Goal: Information Seeking & Learning: Find specific fact

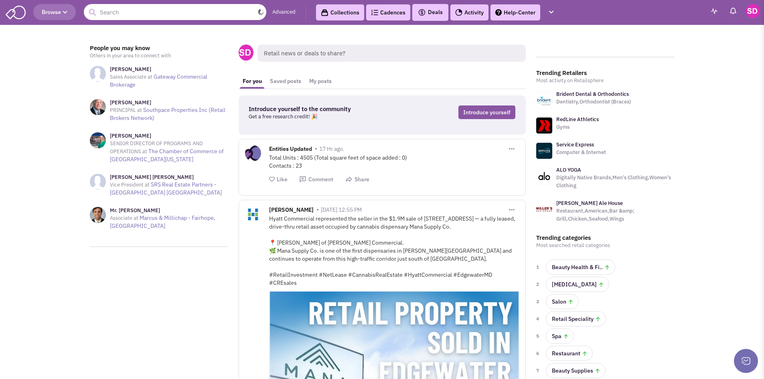
click at [118, 11] on input "text" at bounding box center [175, 12] width 182 height 16
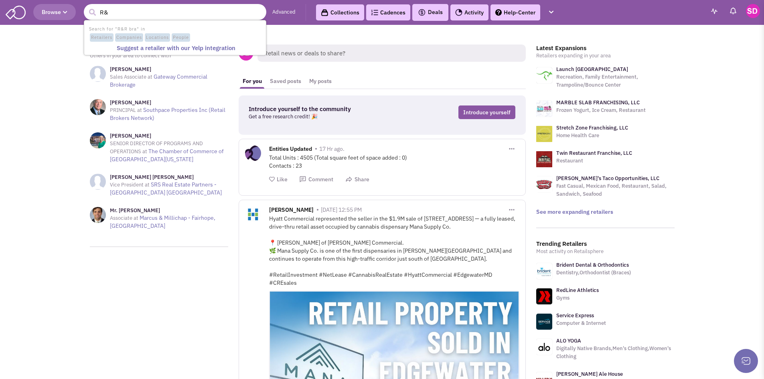
type input "R"
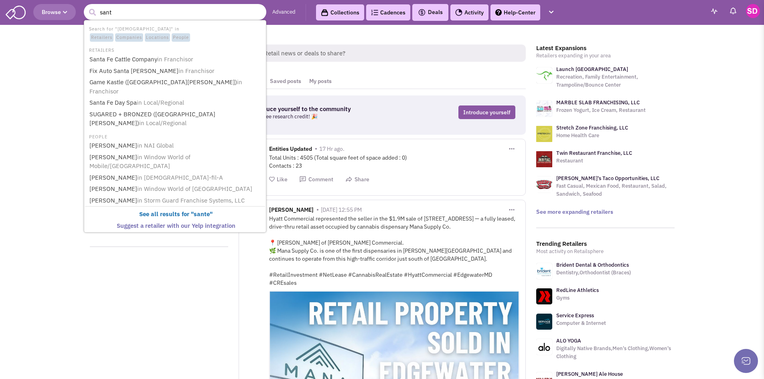
type input "santa"
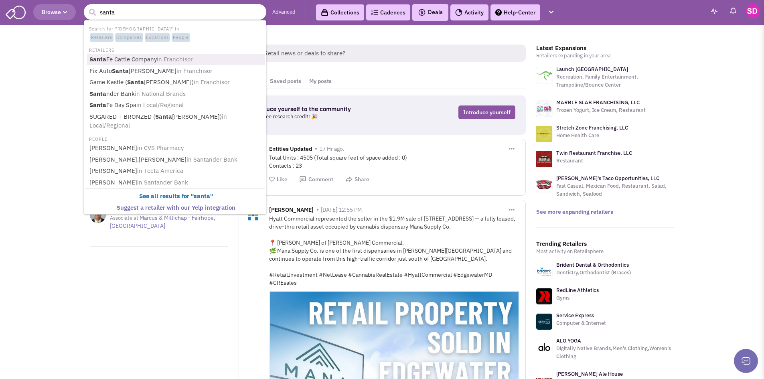
click at [131, 58] on link "Santa Fe Cattle Company in Franchisor" at bounding box center [176, 59] width 178 height 11
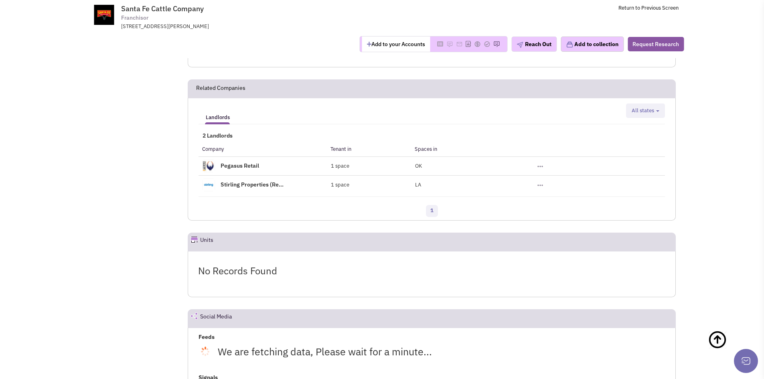
scroll to position [362, 0]
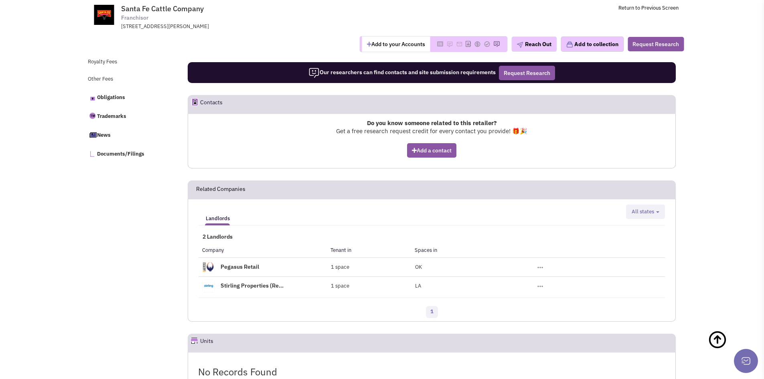
click at [250, 265] on link "Pegasus Retail" at bounding box center [239, 266] width 38 height 7
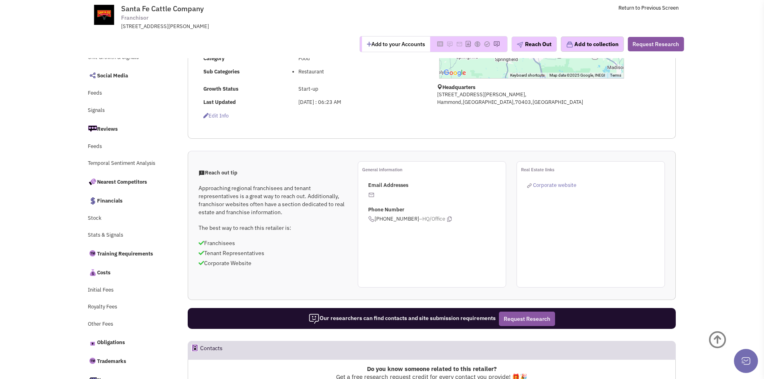
scroll to position [120, 0]
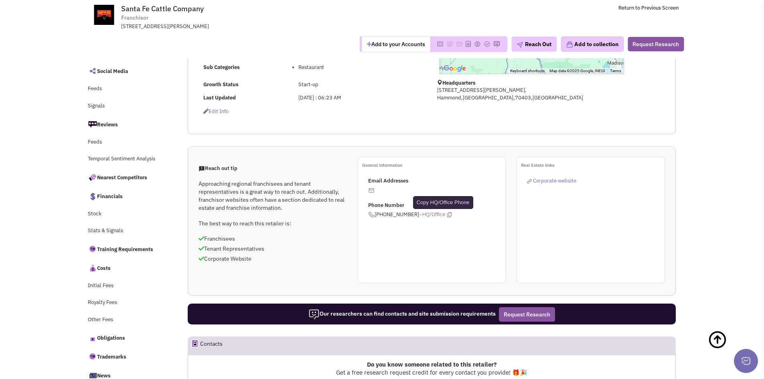
click at [447, 215] on icon at bounding box center [449, 214] width 4 height 5
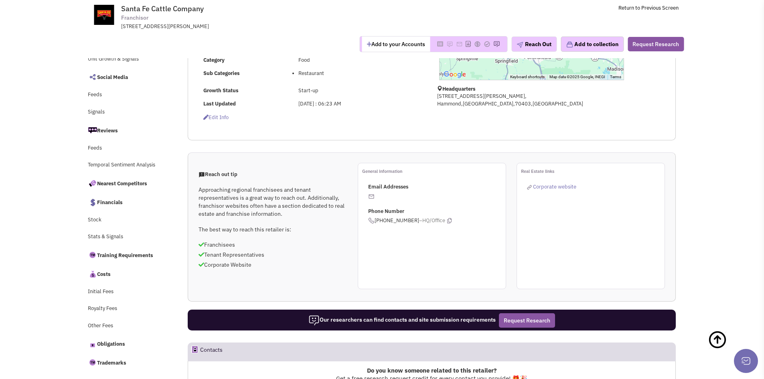
scroll to position [0, 0]
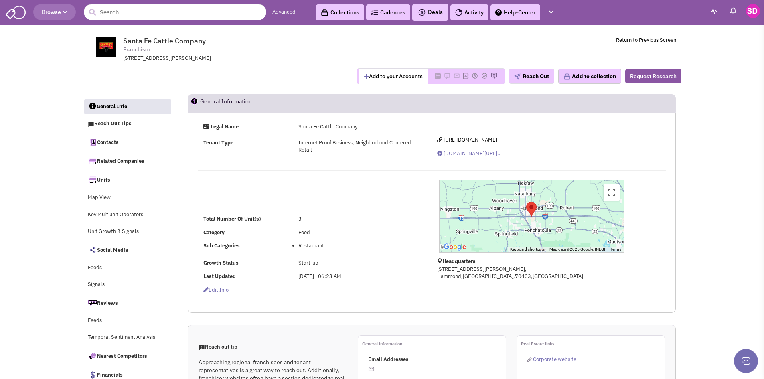
click at [500, 154] on span "www.facebook.com/SantaFeCattle..." at bounding box center [471, 153] width 57 height 7
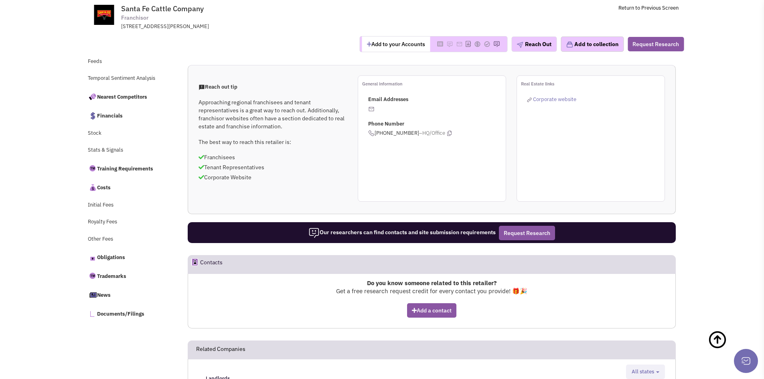
scroll to position [120, 0]
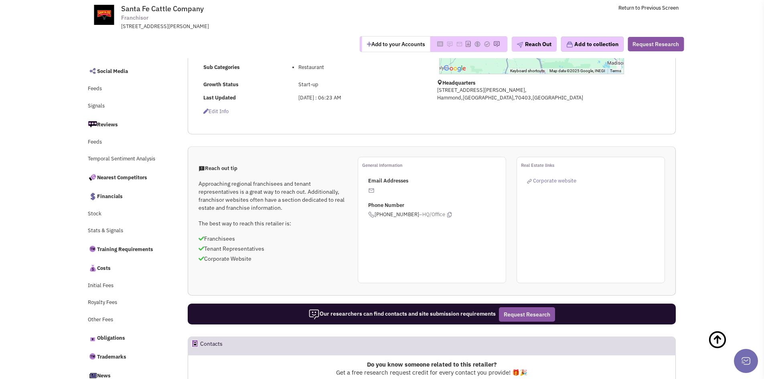
click at [549, 176] on li "Corporate website" at bounding box center [595, 181] width 137 height 10
click at [551, 182] on span "Corporate website" at bounding box center [554, 180] width 43 height 7
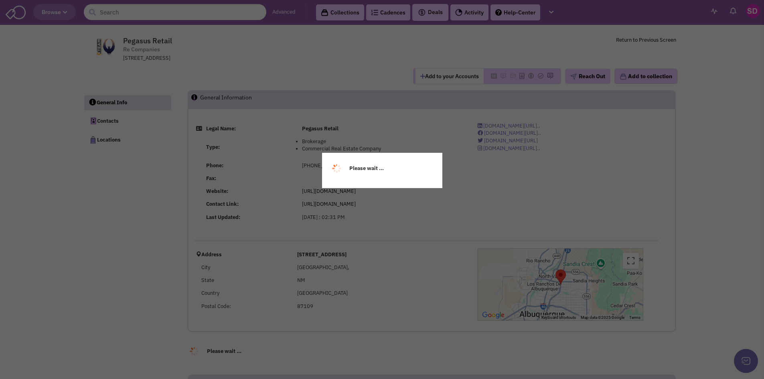
select select
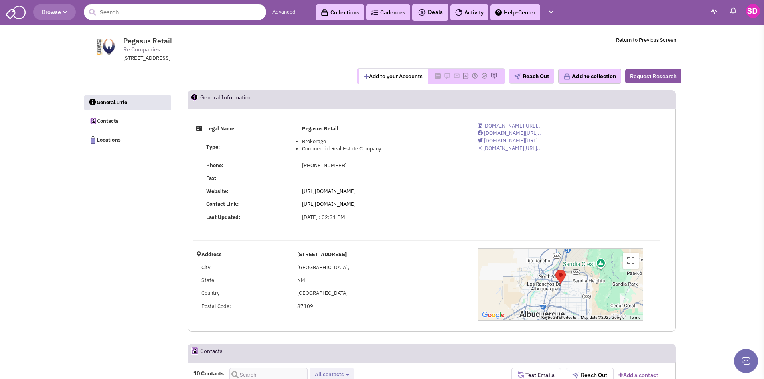
select select
